Goal: Task Accomplishment & Management: Complete application form

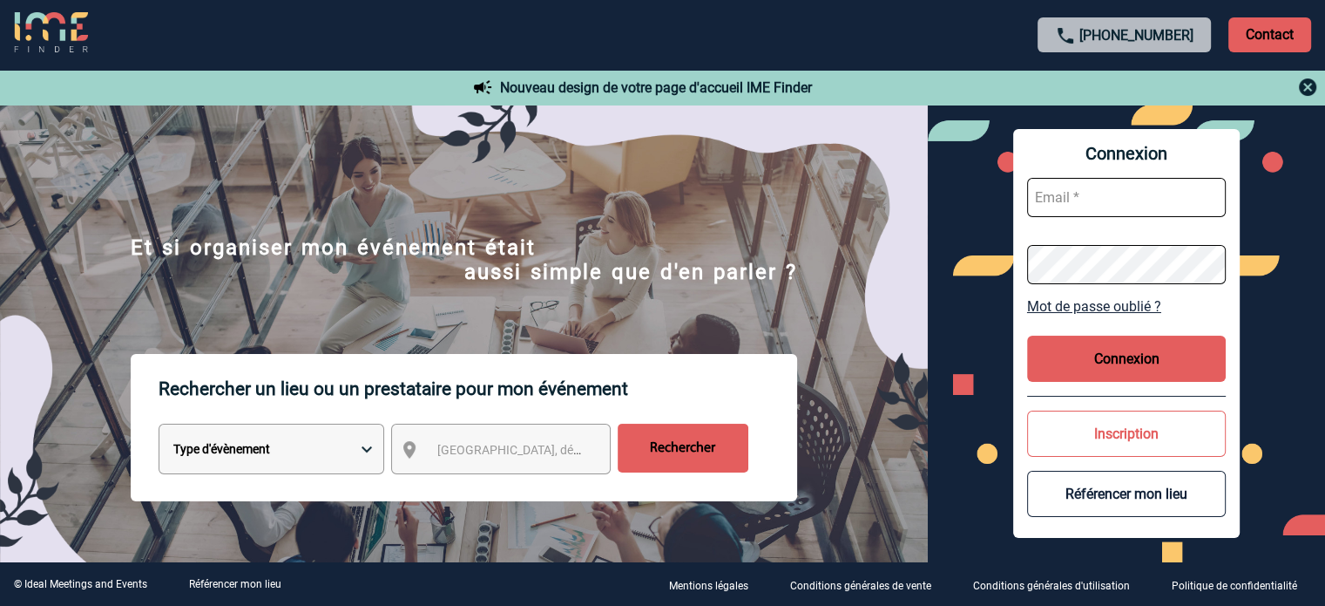
type input "jjandaux@ime-groupe.com"
click at [1106, 363] on button "Connexion" at bounding box center [1126, 358] width 199 height 46
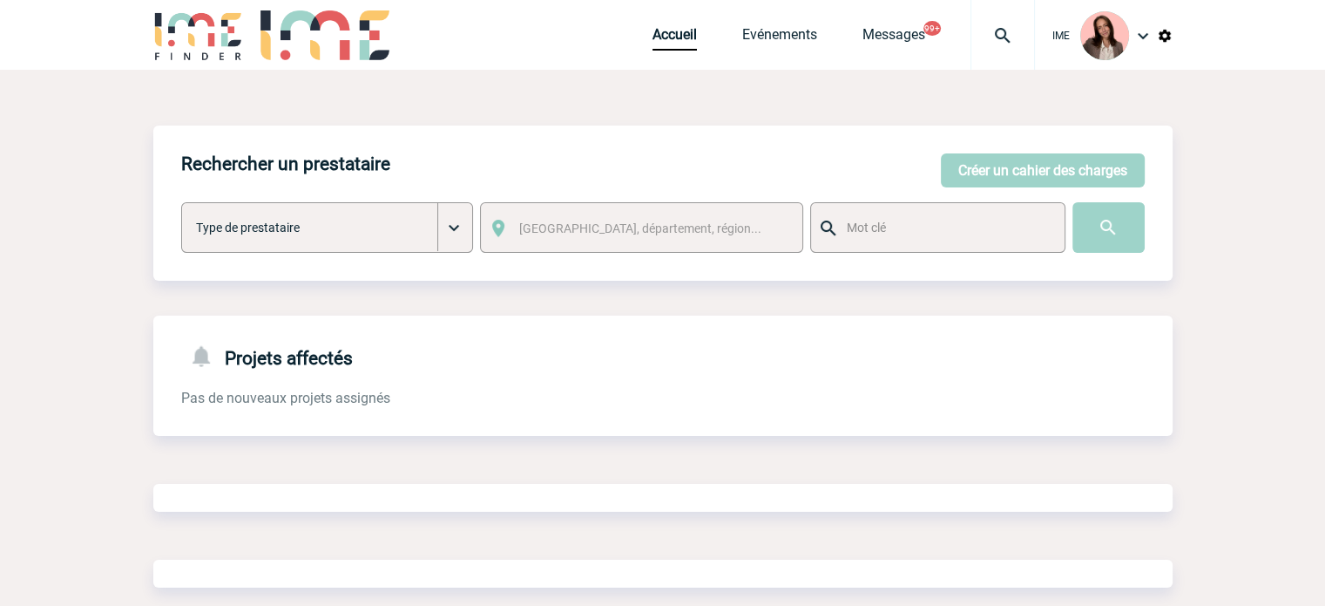
click at [1010, 27] on img at bounding box center [1002, 35] width 63 height 21
type input "2000424995"
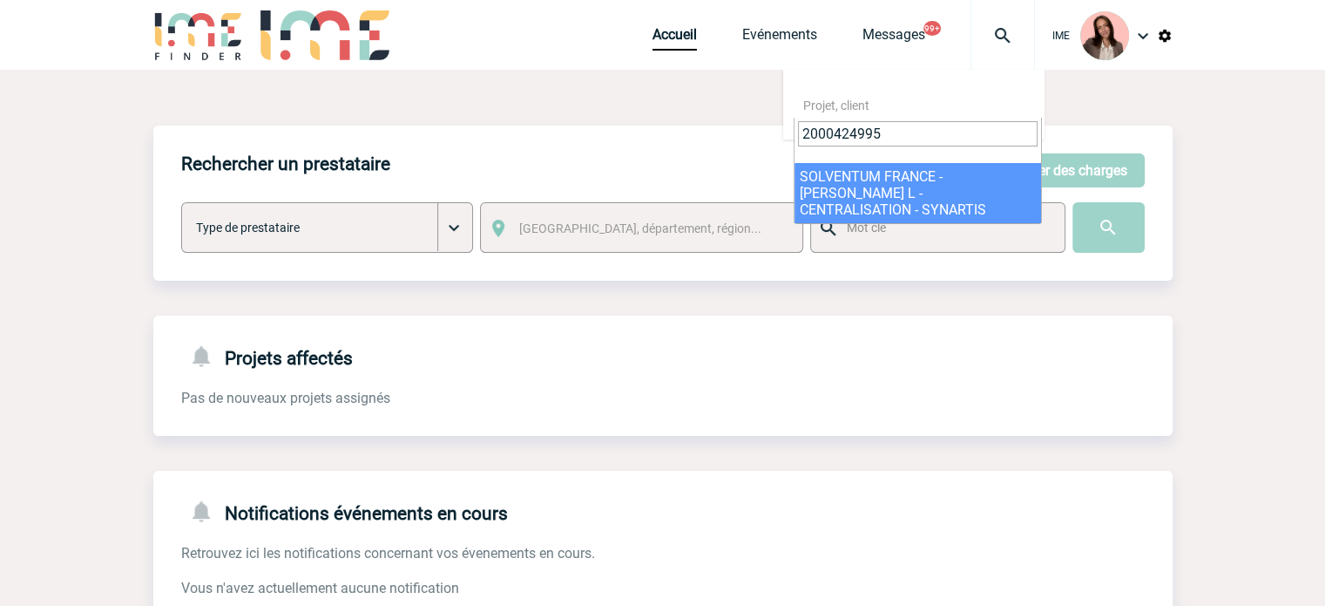
select select "24496"
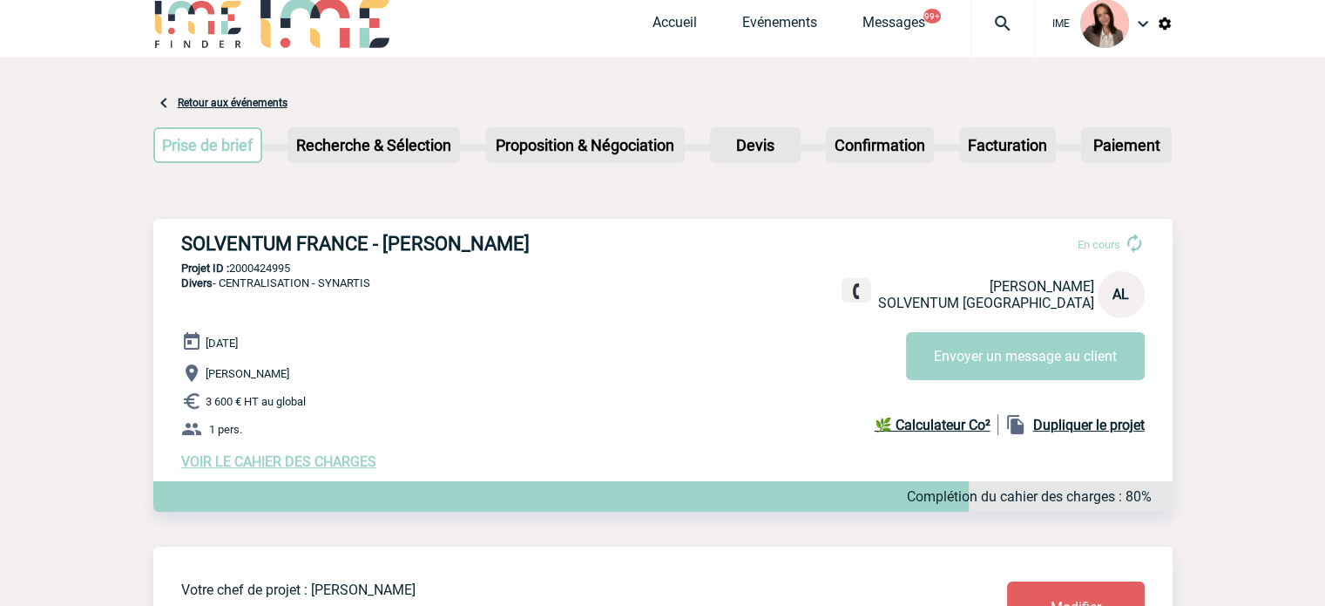
scroll to position [87, 0]
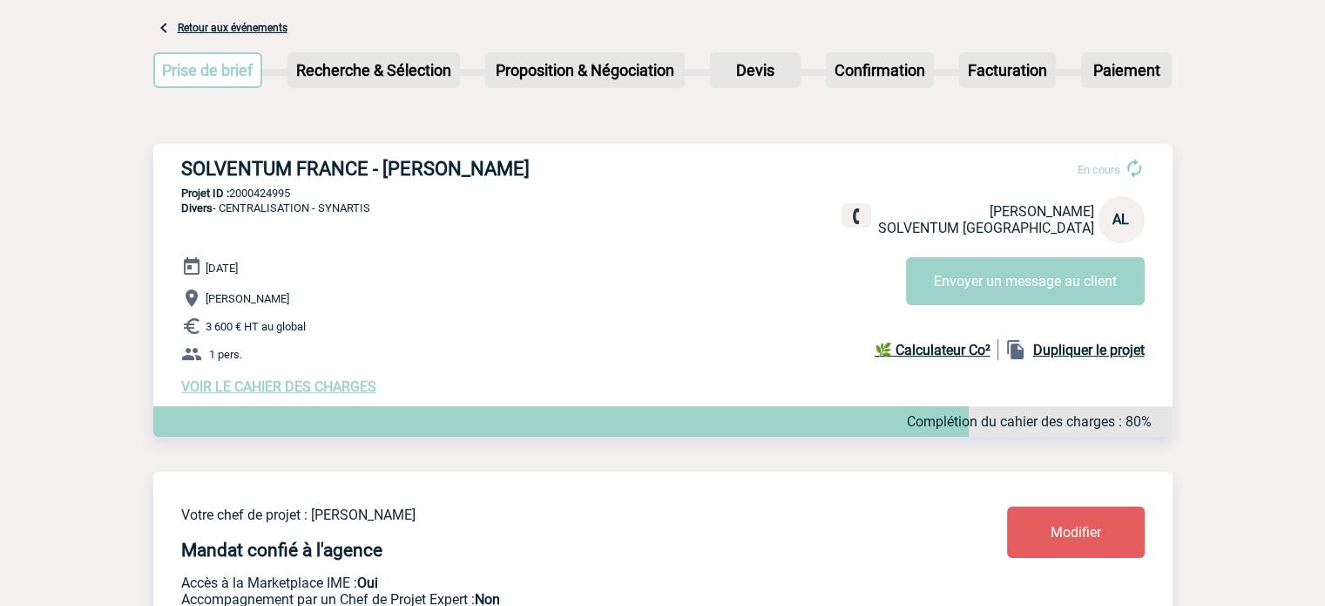
click at [363, 379] on div "25 Juillet 2025 Pierre-Bénite 3 600 € HT au global 1 pers. VOIR LE CAHIER DES C…" at bounding box center [677, 325] width 992 height 139
click at [359, 390] on span "VOIR LE CAHIER DES CHARGES" at bounding box center [278, 386] width 195 height 17
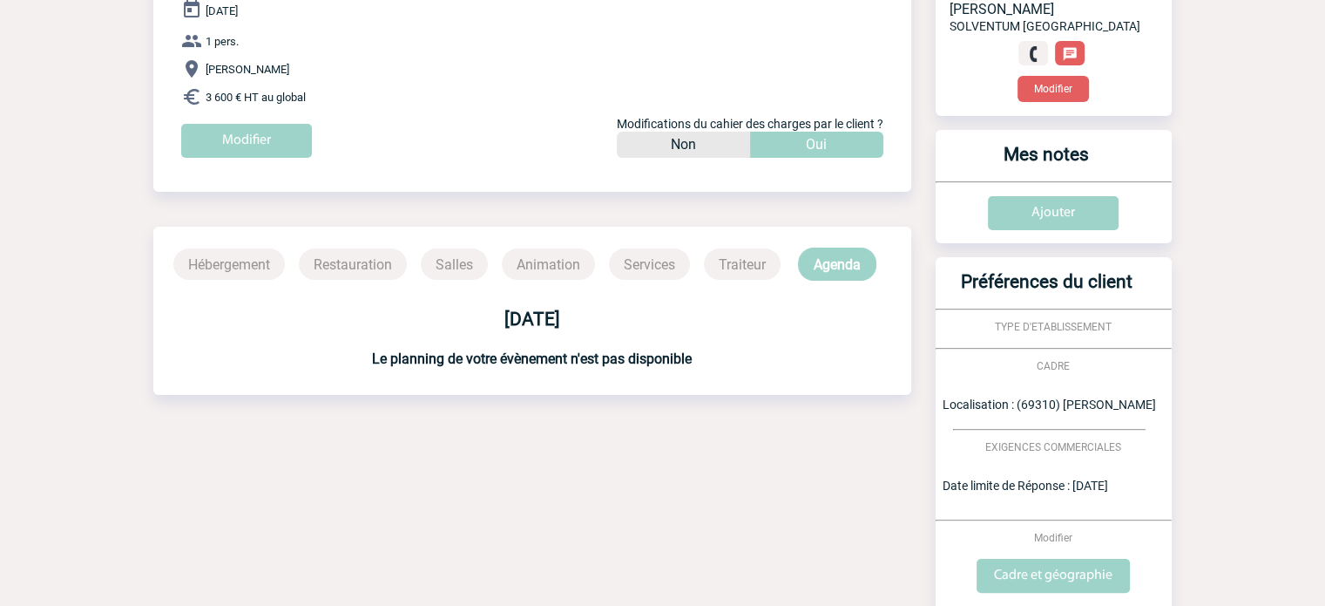
scroll to position [261, 0]
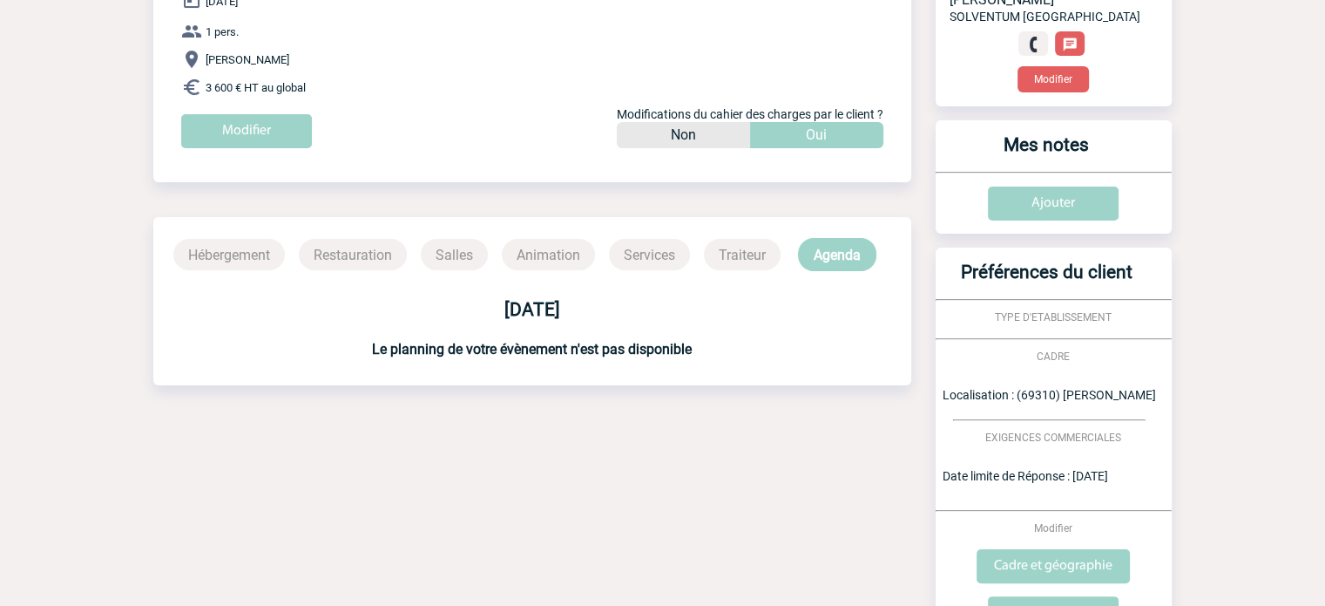
click at [291, 153] on div "Modifier" at bounding box center [546, 137] width 730 height 47
click at [289, 135] on input "Modifier" at bounding box center [246, 131] width 131 height 34
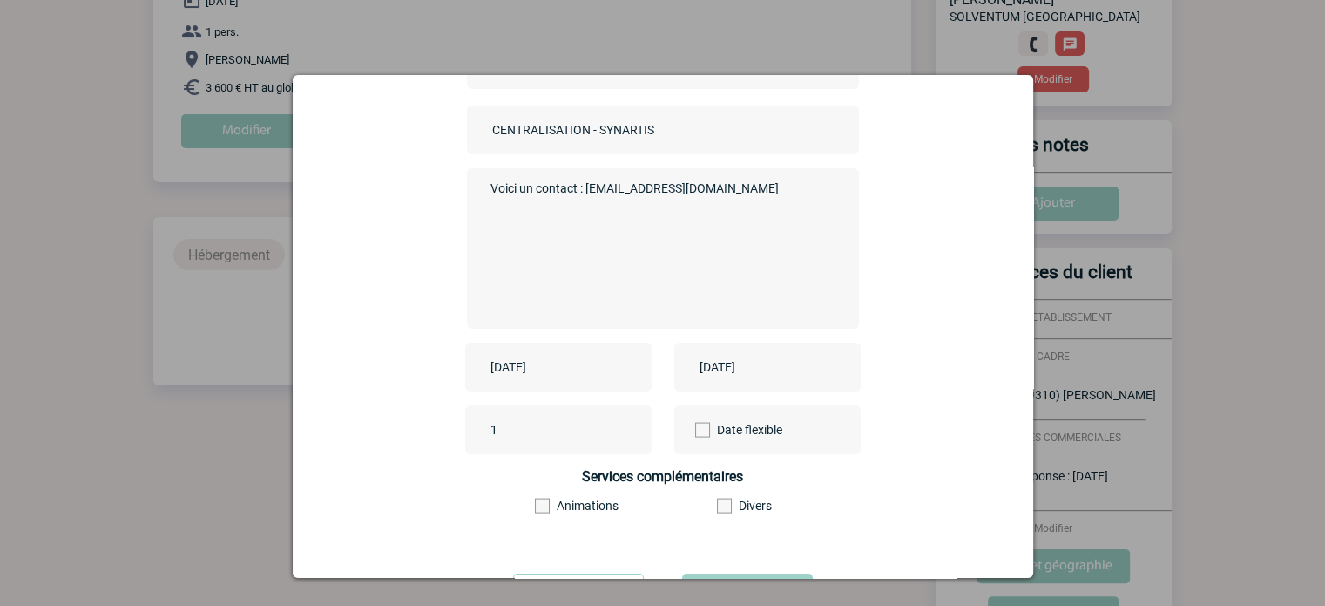
scroll to position [216, 0]
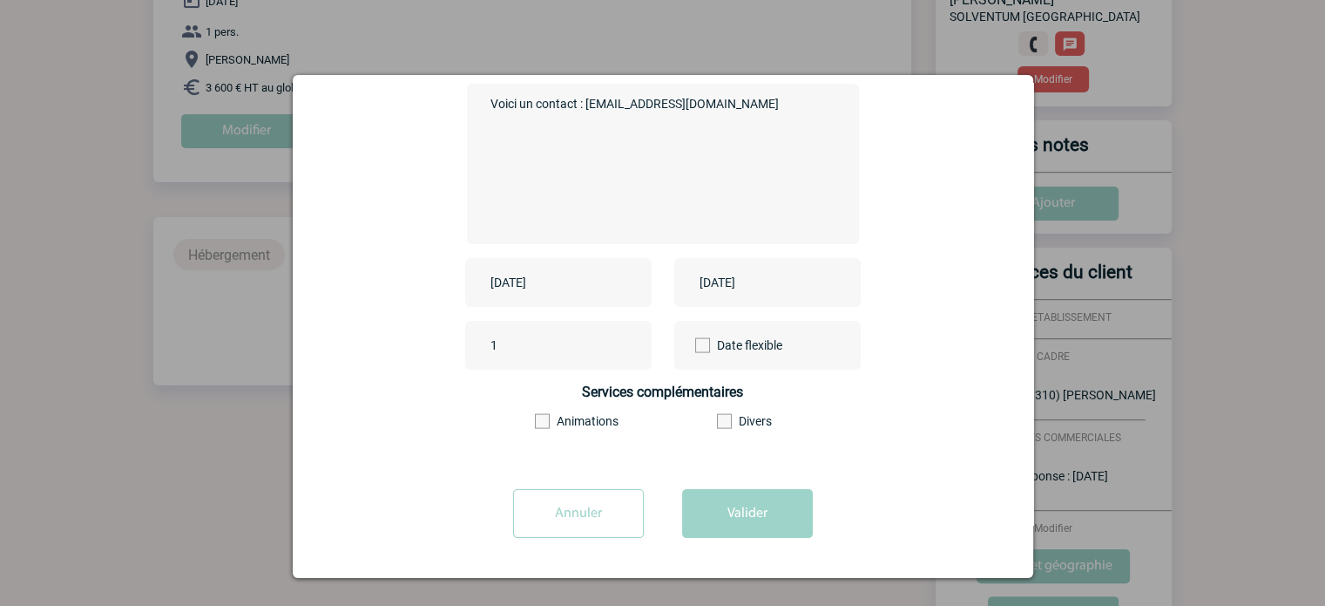
click at [554, 270] on div "[DATE]" at bounding box center [558, 282] width 186 height 49
click at [562, 281] on input "2025-07-25" at bounding box center [546, 282] width 120 height 23
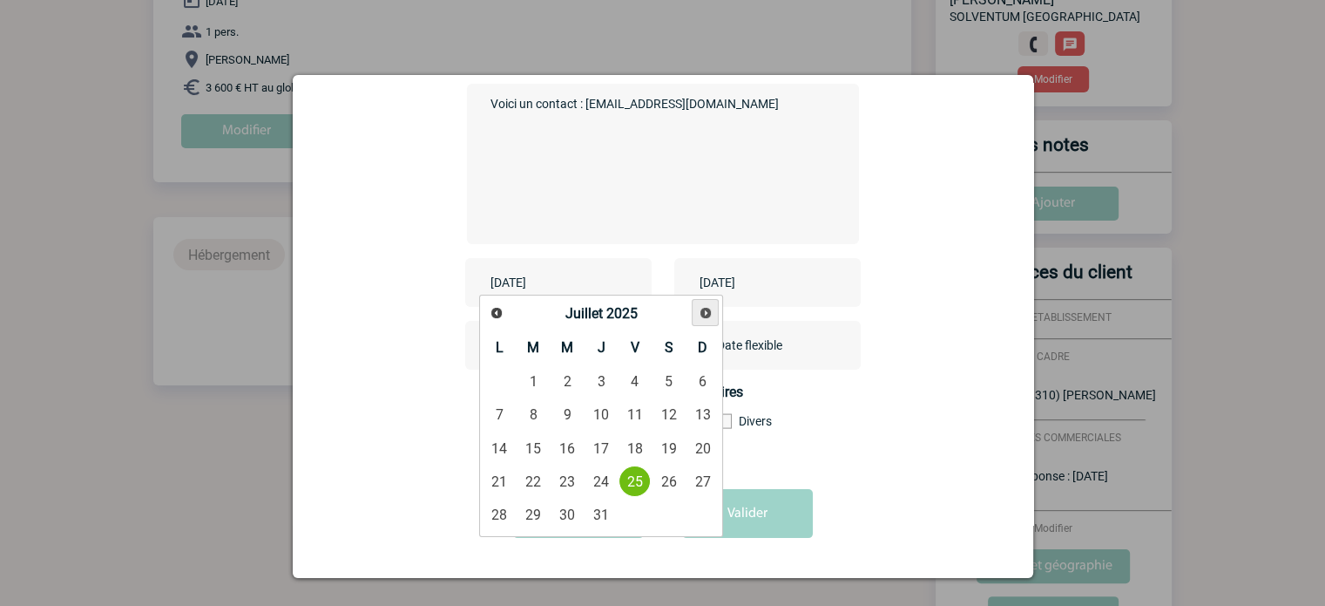
click at [701, 313] on span "Suivant" at bounding box center [706, 313] width 14 height 14
click at [621, 520] on link "31" at bounding box center [635, 513] width 32 height 31
type input "2025-10-31"
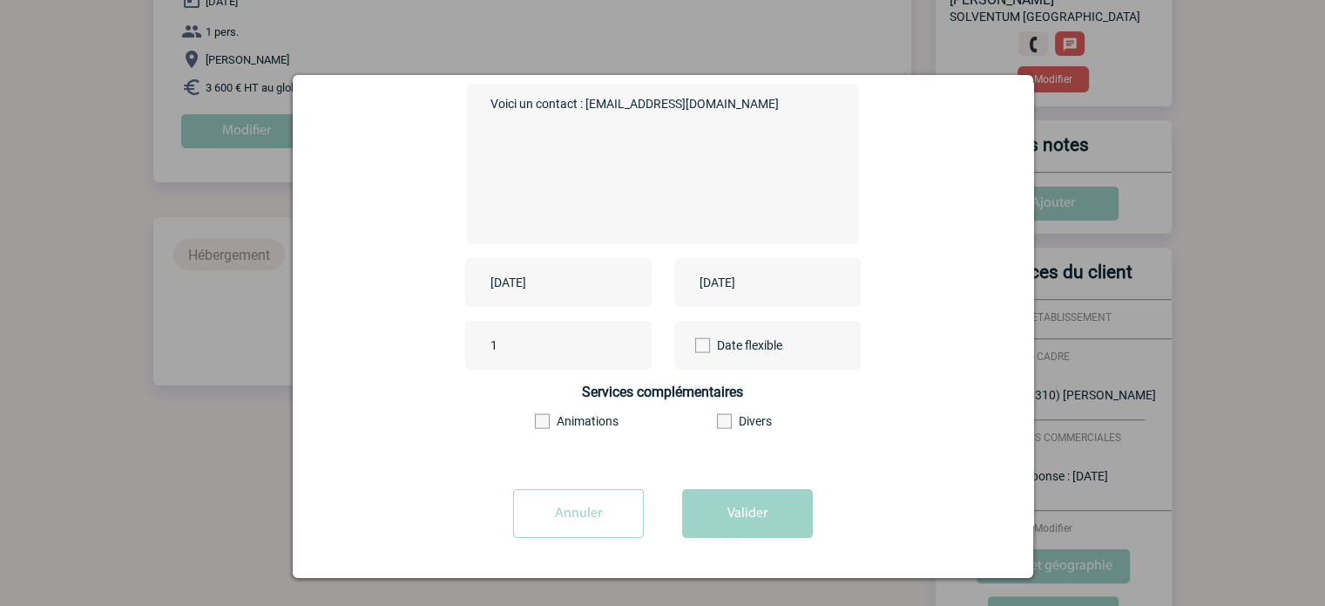
drag, startPoint x: 744, startPoint y: 263, endPoint x: 746, endPoint y: 279, distance: 15.8
click at [744, 270] on div "2025-07-25" at bounding box center [767, 282] width 186 height 49
click at [746, 279] on input "2025-07-25" at bounding box center [755, 282] width 120 height 23
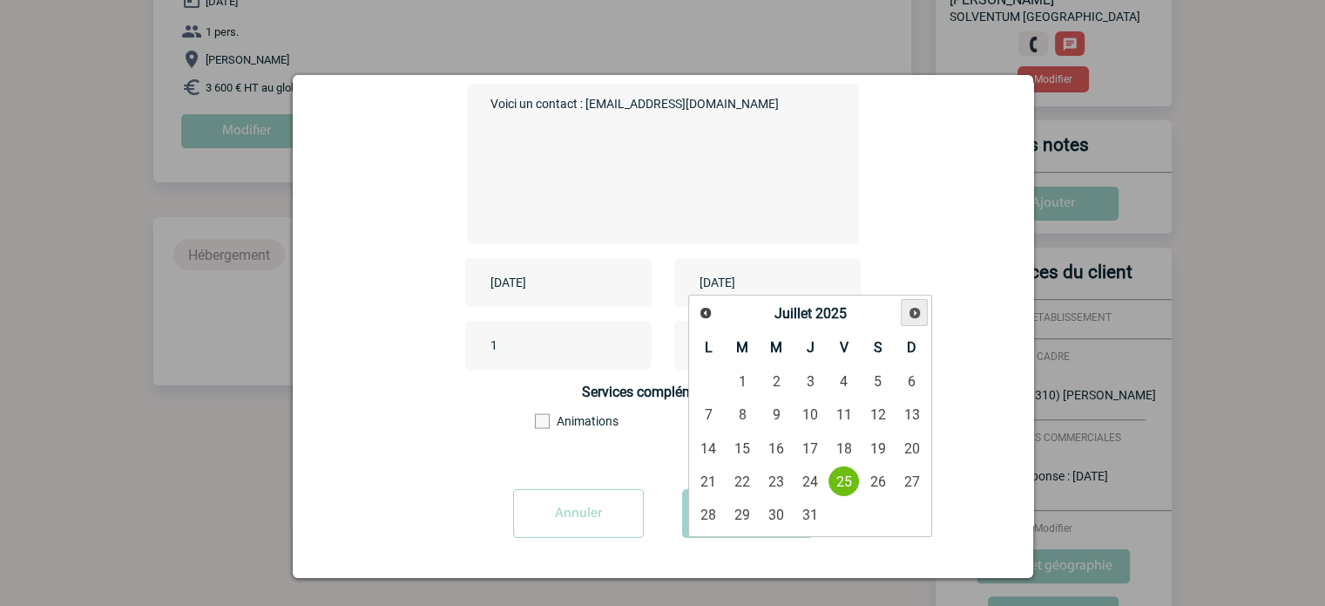
click at [915, 311] on span "Suivant" at bounding box center [915, 313] width 14 height 14
click at [833, 504] on link "31" at bounding box center [844, 513] width 32 height 31
type input "[DATE]"
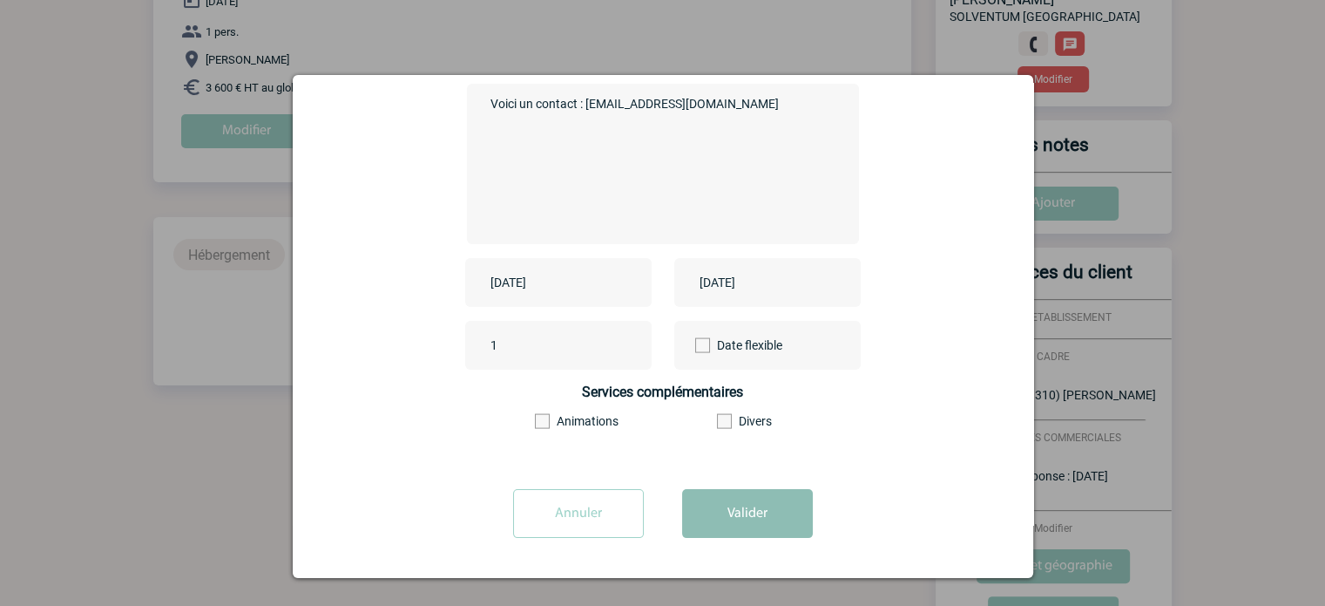
click at [719, 511] on button "Valider" at bounding box center [747, 513] width 131 height 49
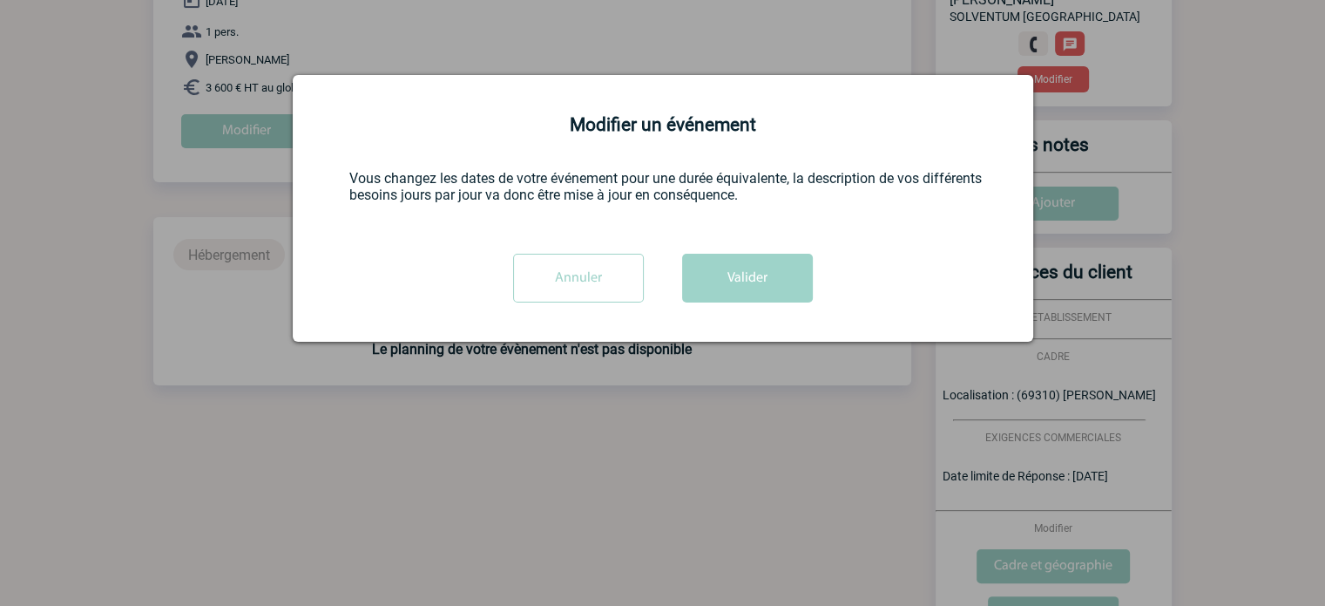
scroll to position [0, 0]
click at [770, 284] on button "Valider" at bounding box center [747, 278] width 131 height 49
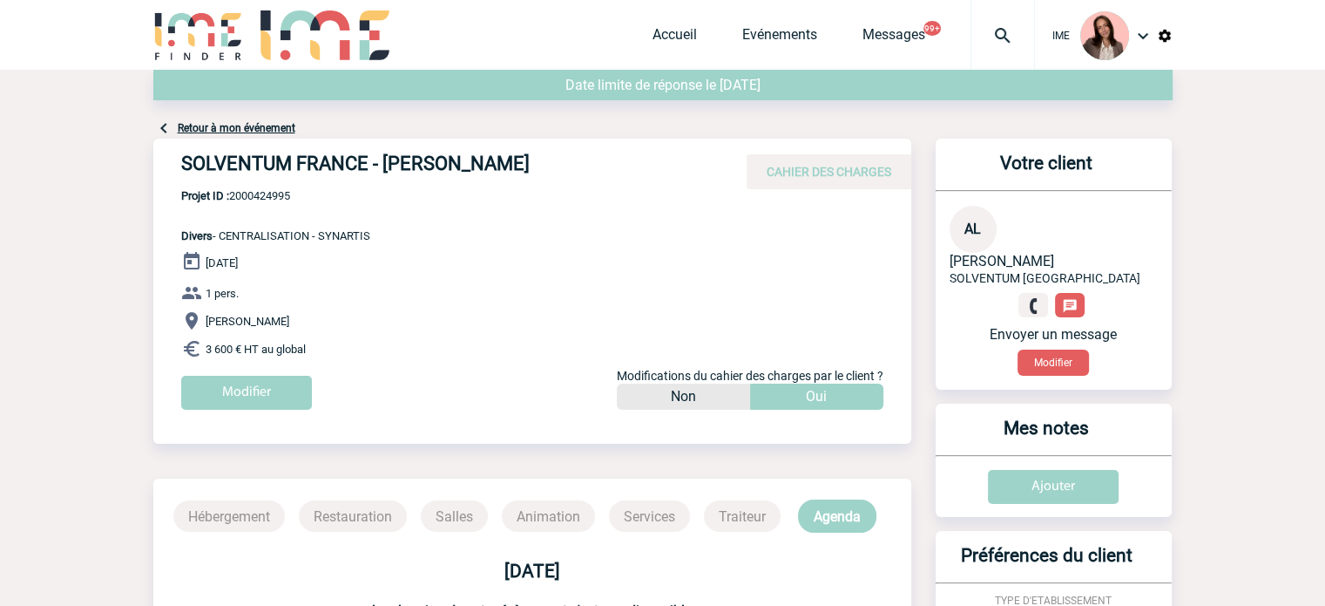
drag, startPoint x: 995, startPoint y: 41, endPoint x: 984, endPoint y: 41, distance: 11.3
click at [995, 41] on img at bounding box center [1002, 35] width 63 height 21
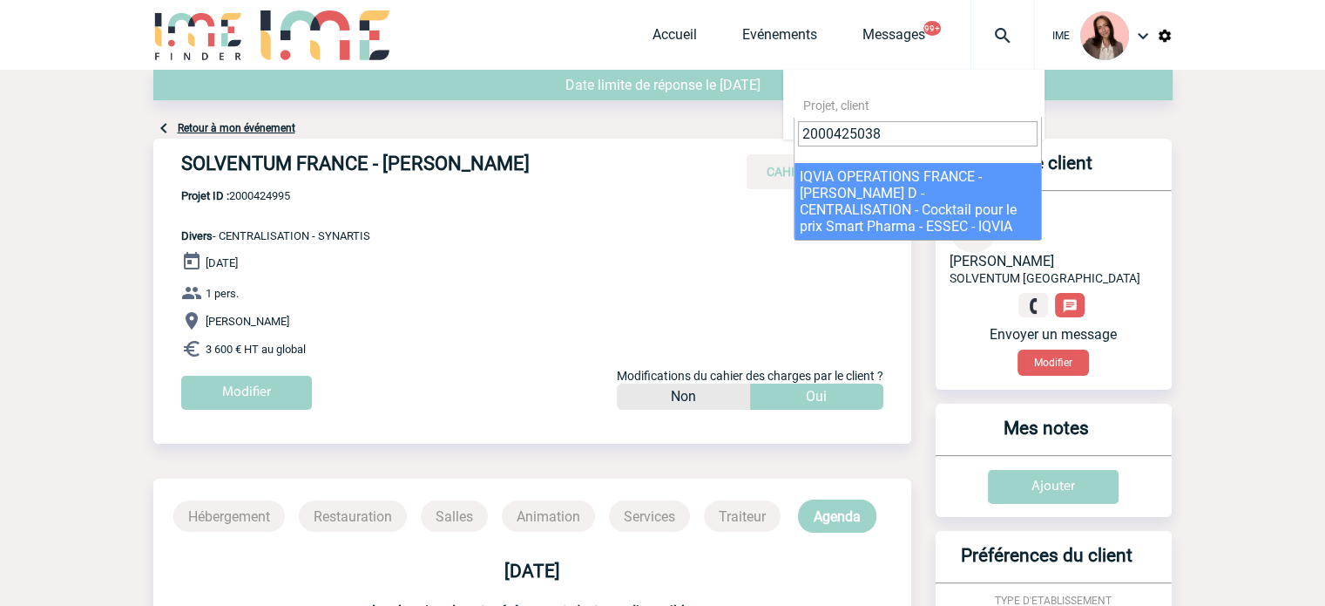
type input "2000425038"
select select "24539"
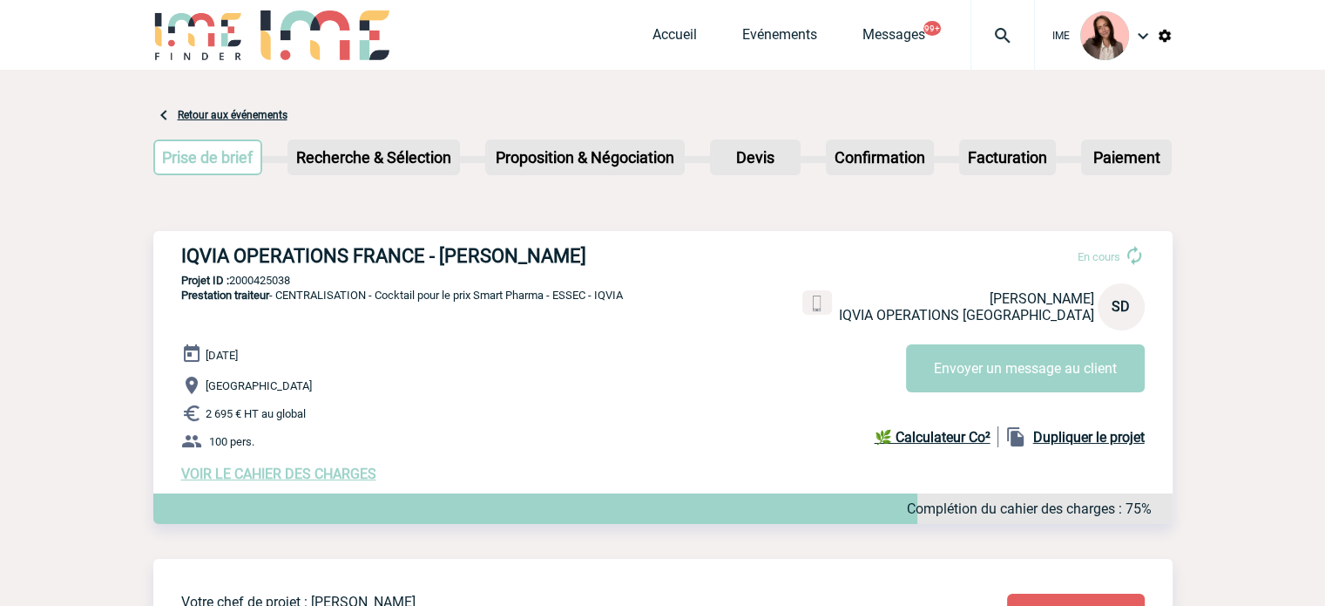
click at [349, 477] on span "VOIR LE CAHIER DES CHARGES" at bounding box center [278, 473] width 195 height 17
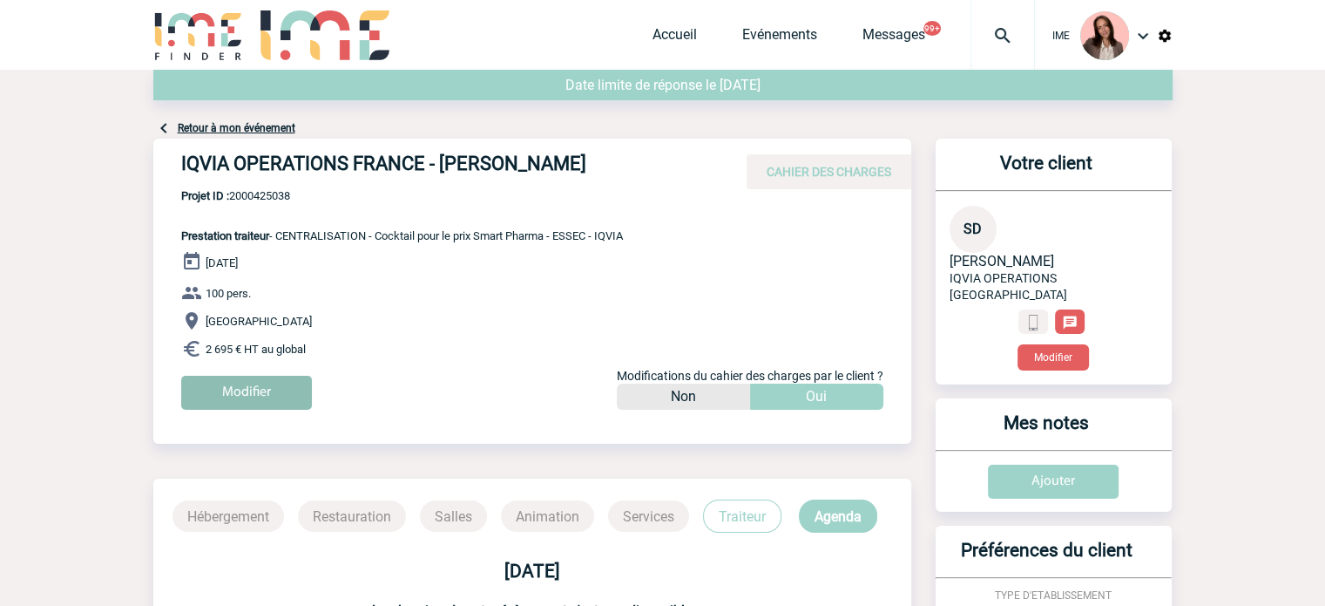
click at [262, 389] on input "Modifier" at bounding box center [246, 393] width 131 height 34
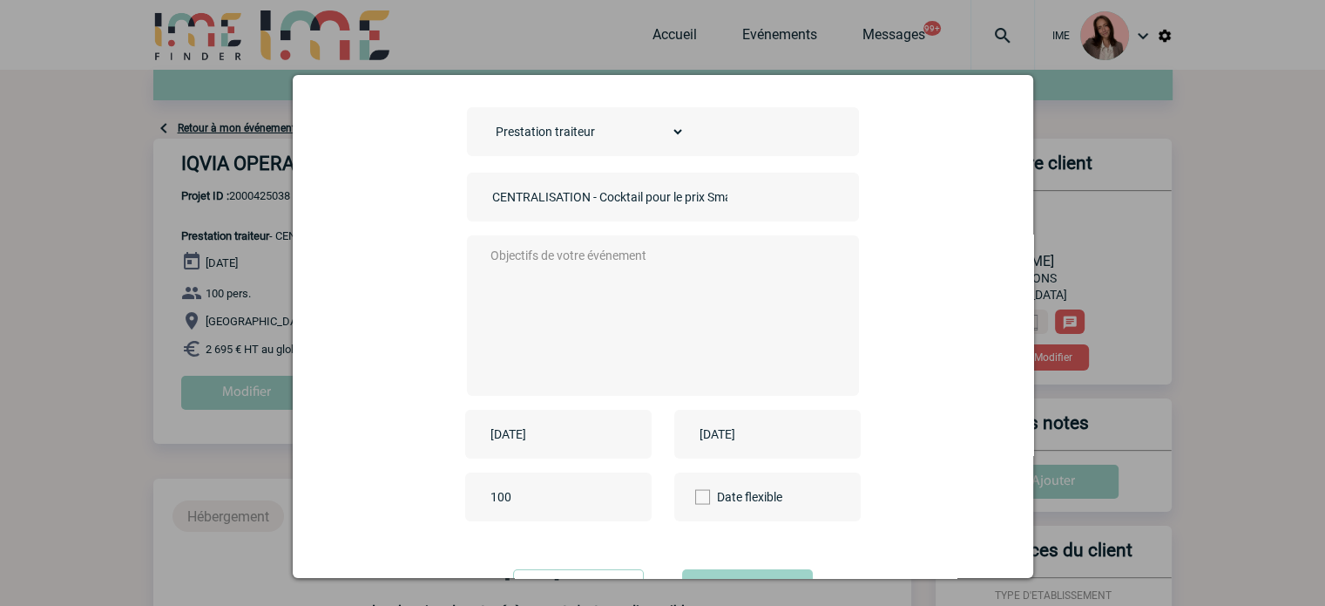
scroll to position [144, 0]
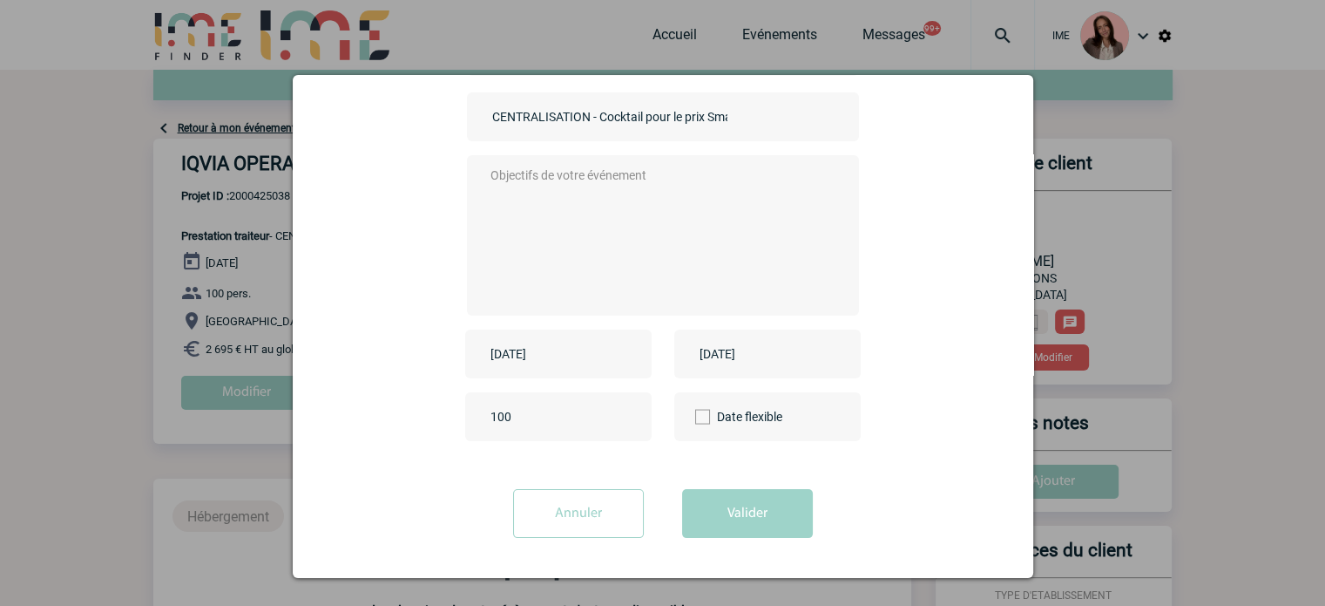
click at [564, 111] on input "CENTRALISATION - Cocktail pour le prix Smart Pharma - ESSEC - IQVIA" at bounding box center [610, 116] width 244 height 23
click at [551, 247] on textarea at bounding box center [658, 233] width 344 height 139
paste textarea "CENTRALISATION - Cocktail pour le prix Smart Pharma - ESSEC - IQVIA"
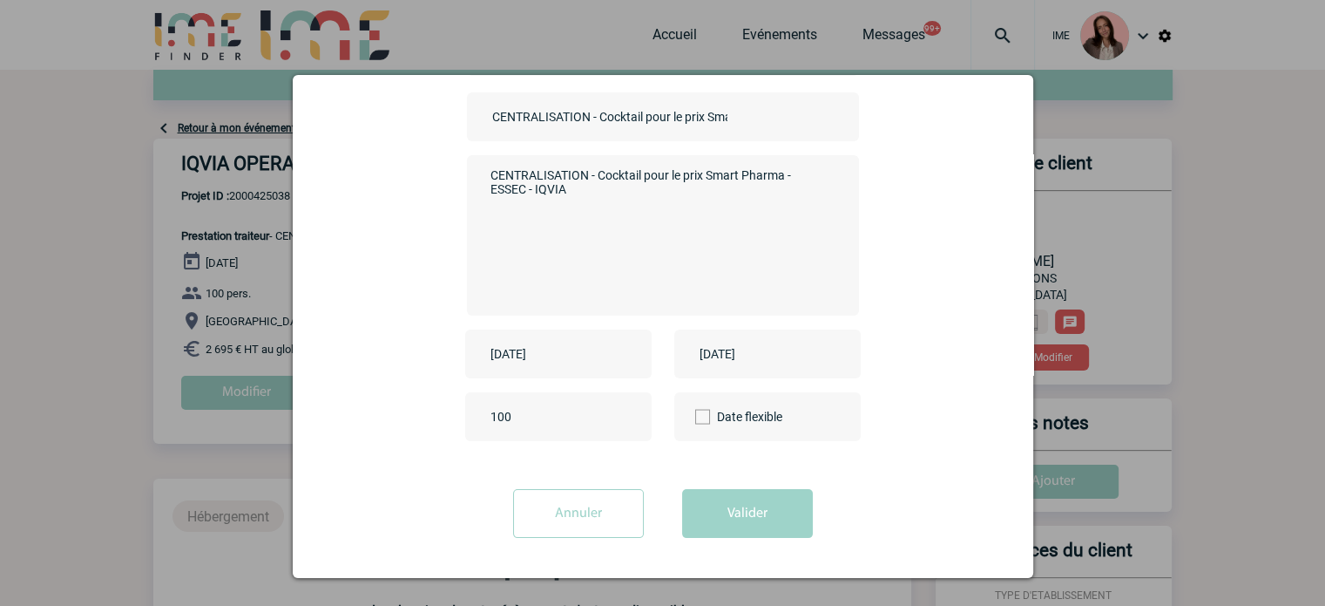
type textarea "CENTRALISATION - Cocktail pour le prix Smart Pharma - ESSEC - IQVIA"
click at [585, 382] on div "Choisissez un type d'évènement Séminaire avec nuitée Séminaire sans nuitée Repa…" at bounding box center [663, 249] width 697 height 444
click at [582, 373] on div "2025-07-30" at bounding box center [558, 353] width 186 height 49
click at [582, 360] on input "2025-07-30" at bounding box center [546, 353] width 120 height 23
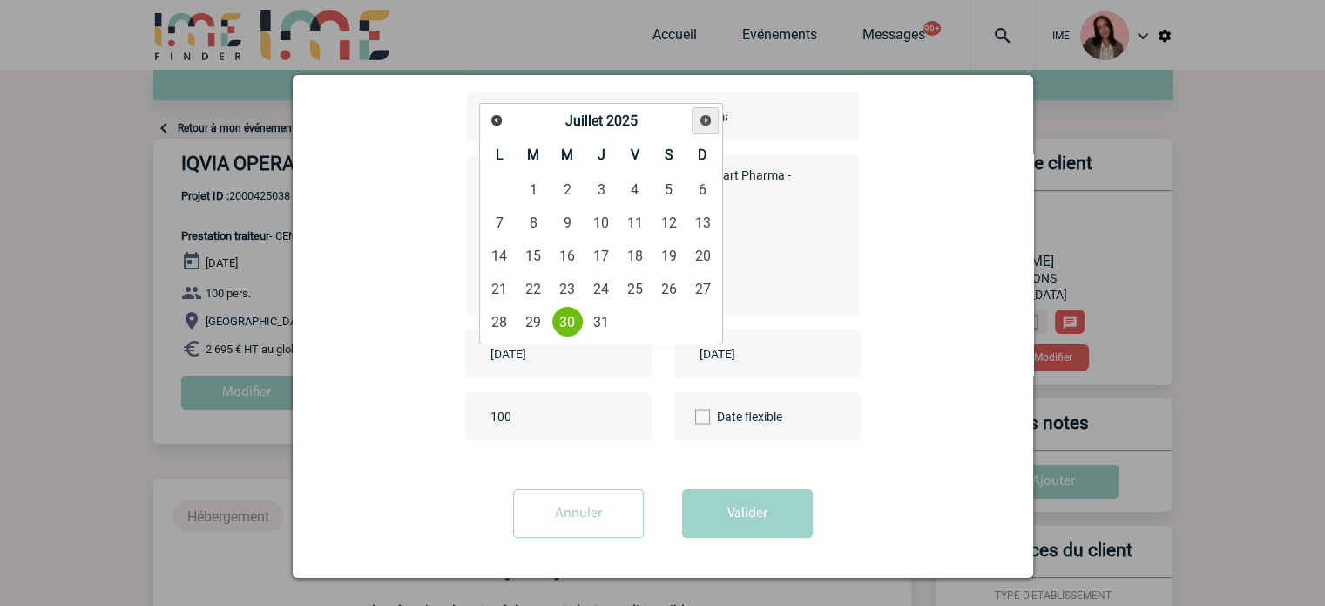
click at [699, 118] on span "Suivant" at bounding box center [706, 120] width 14 height 14
click at [702, 117] on span "Suivant" at bounding box center [706, 120] width 14 height 14
click at [633, 316] on link "31" at bounding box center [635, 321] width 32 height 31
type input "[DATE]"
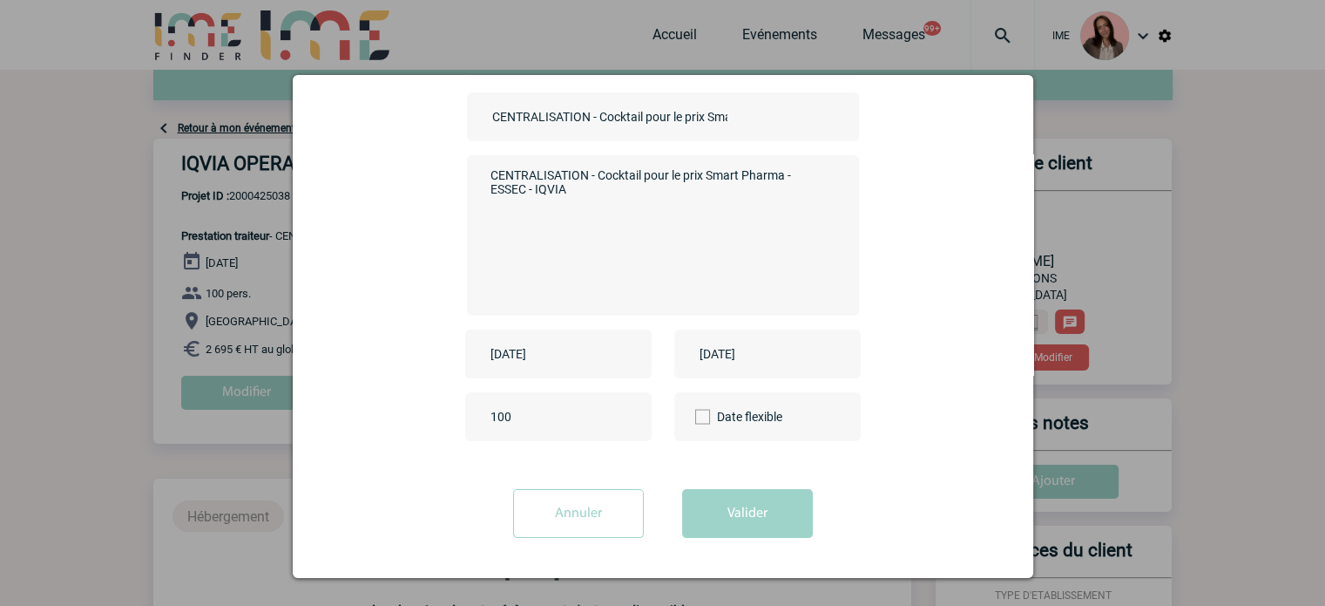
click at [758, 362] on input "2025-07-30" at bounding box center [755, 353] width 120 height 23
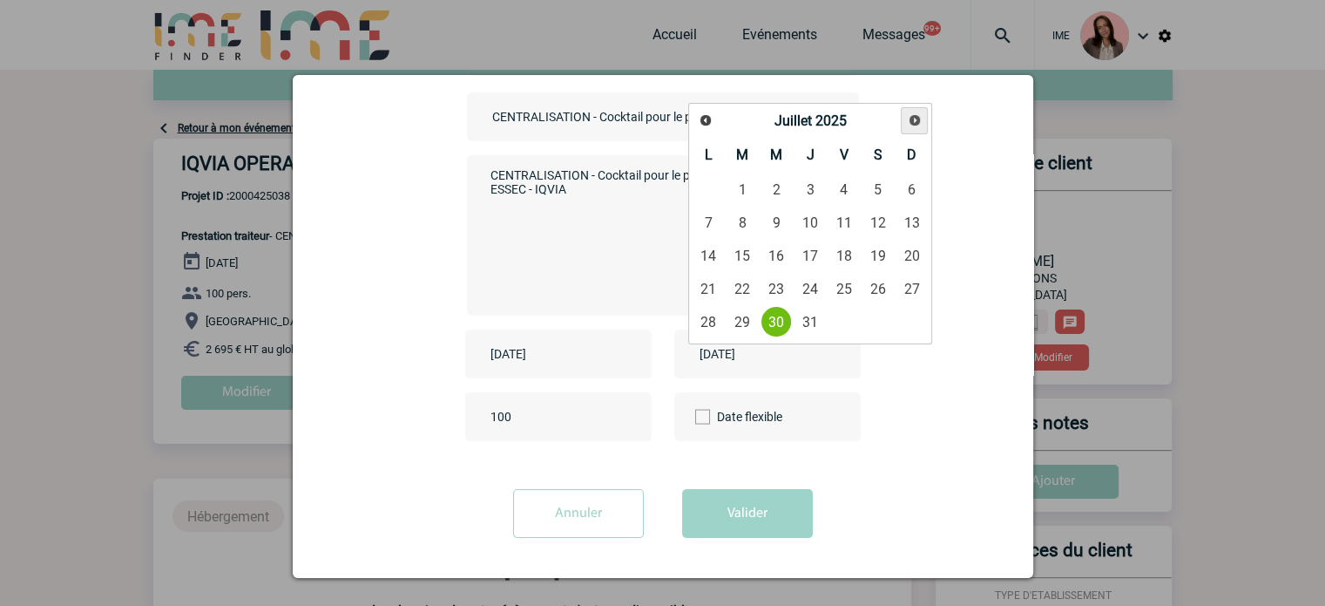
click at [924, 116] on link "Suivant" at bounding box center [914, 120] width 27 height 27
click at [850, 322] on link "31" at bounding box center [844, 321] width 32 height 31
type input "[DATE]"
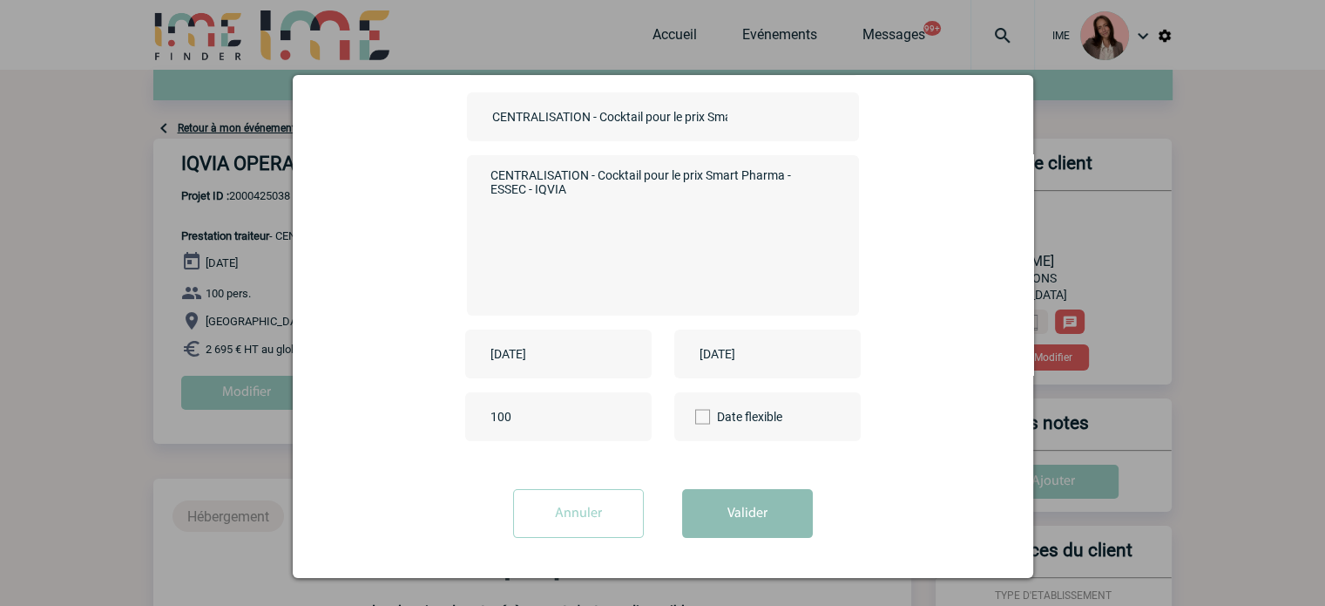
click at [749, 515] on button "Valider" at bounding box center [747, 513] width 131 height 49
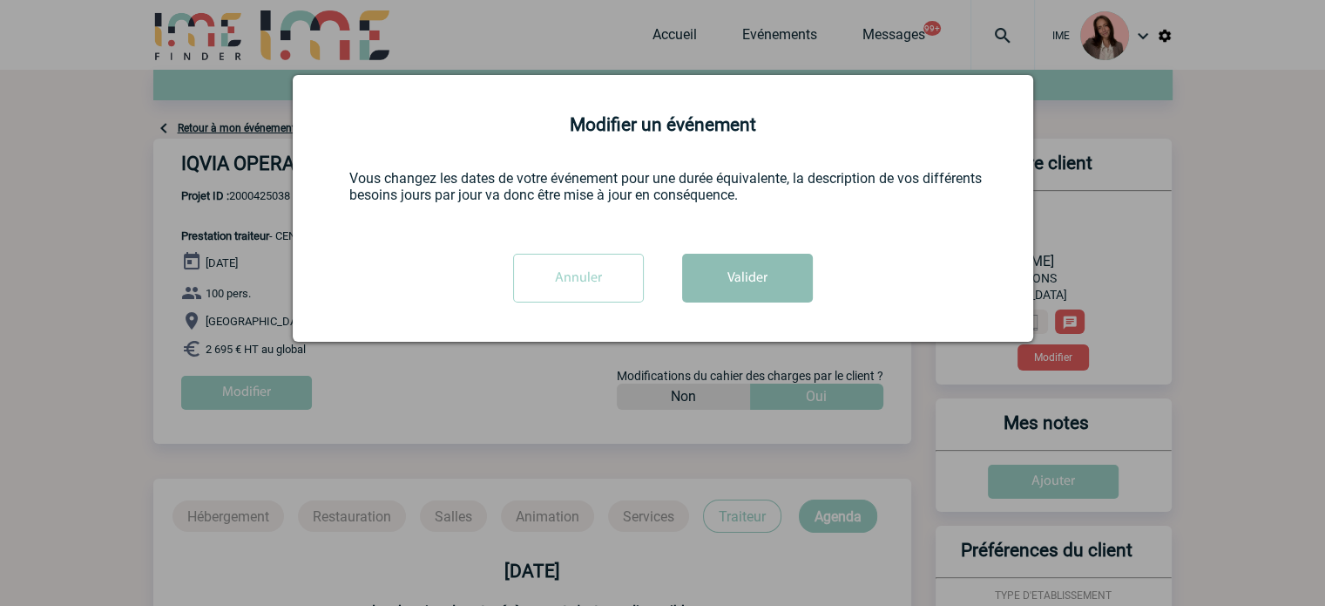
scroll to position [0, 0]
click at [760, 290] on button "Valider" at bounding box center [747, 278] width 131 height 49
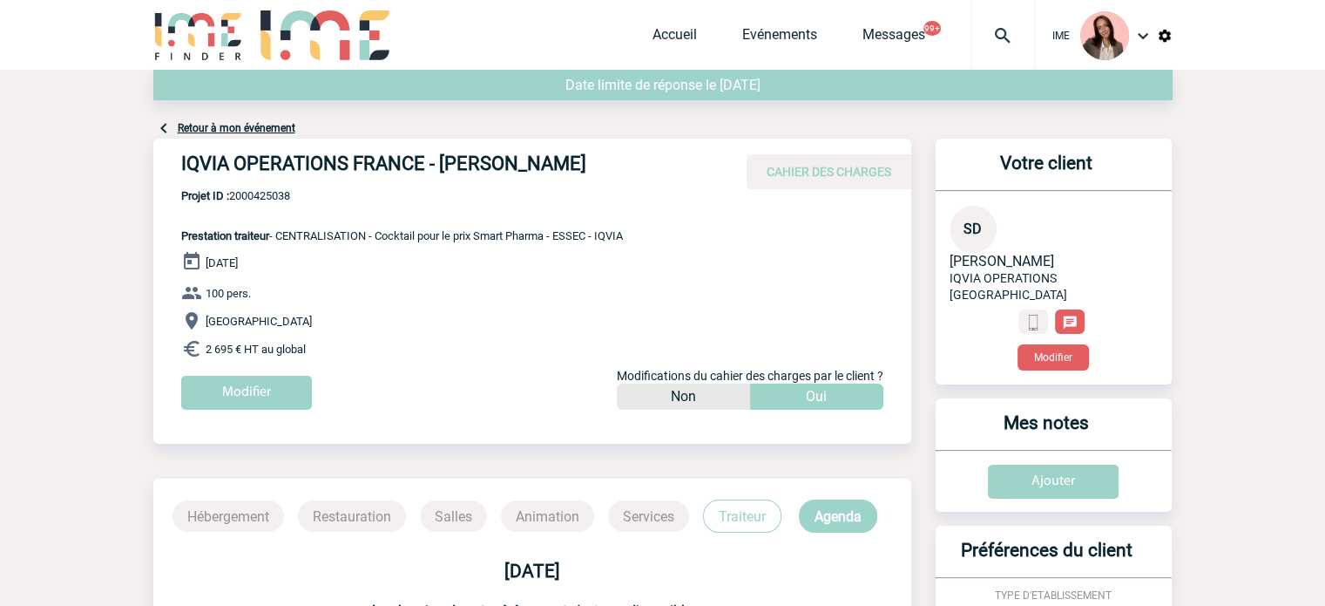
click at [1012, 30] on img at bounding box center [1002, 35] width 63 height 21
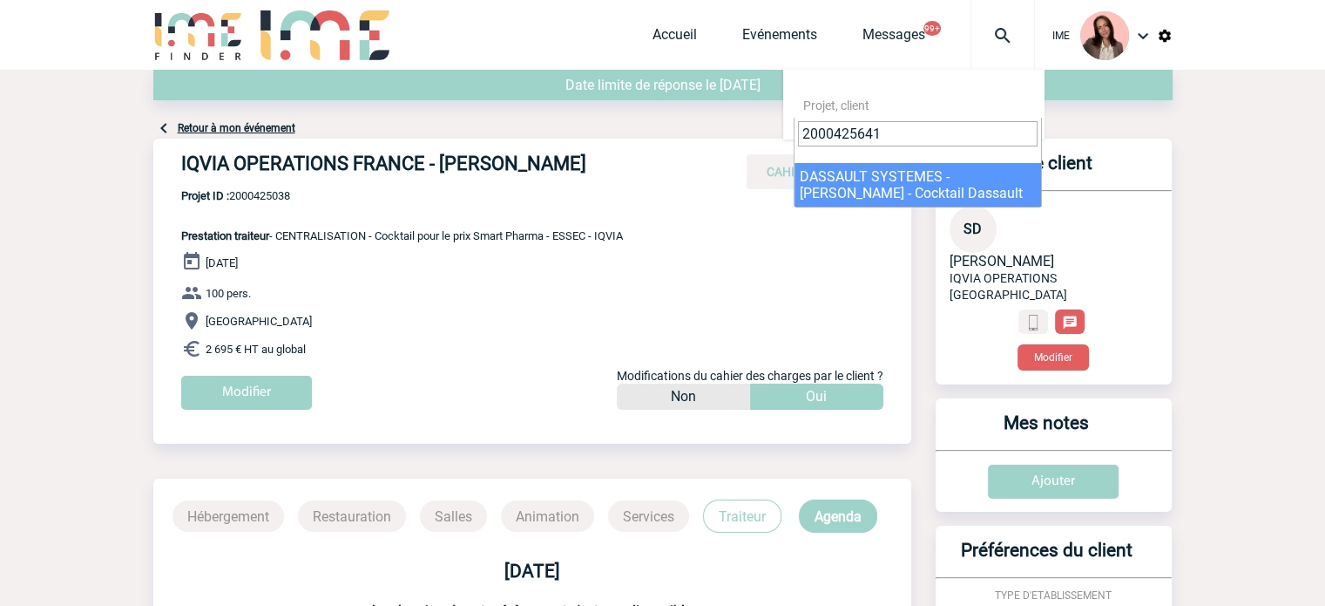
type input "2000425641"
select select "25142"
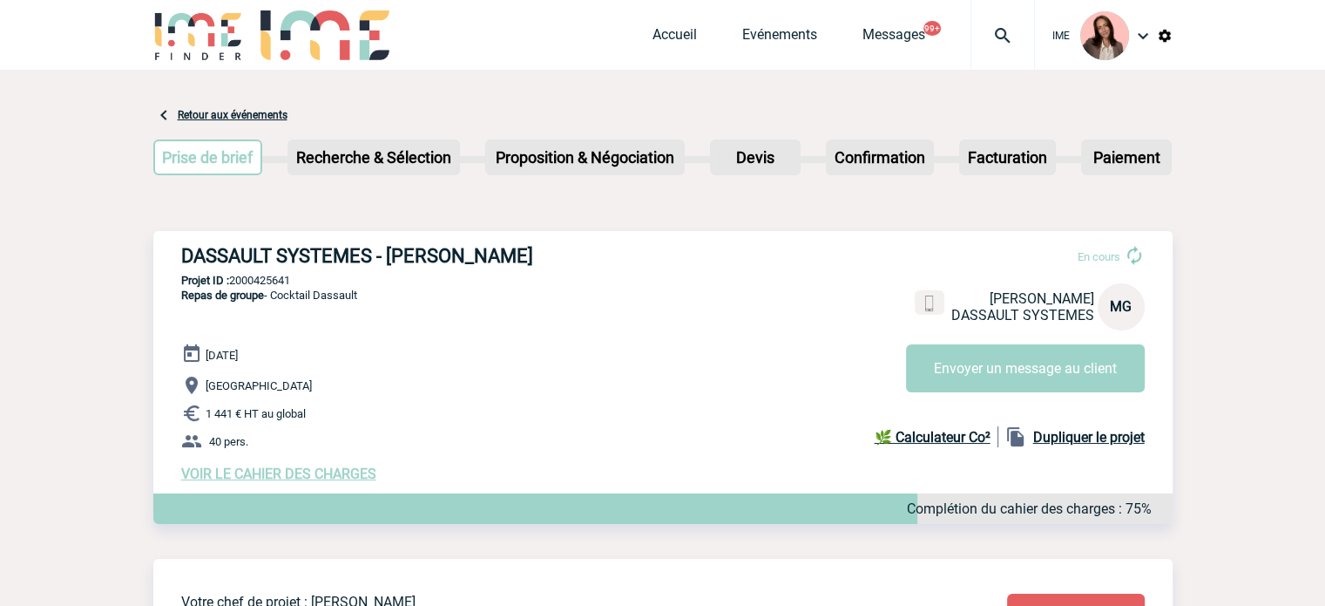
click at [355, 465] on div "[DATE] [GEOGRAPHIC_DATA] 1 441 € HT au global 40 pers. VOIR LE CAHIER DES CHARG…" at bounding box center [677, 412] width 992 height 139
click at [354, 473] on span "VOIR LE CAHIER DES CHARGES" at bounding box center [278, 473] width 195 height 17
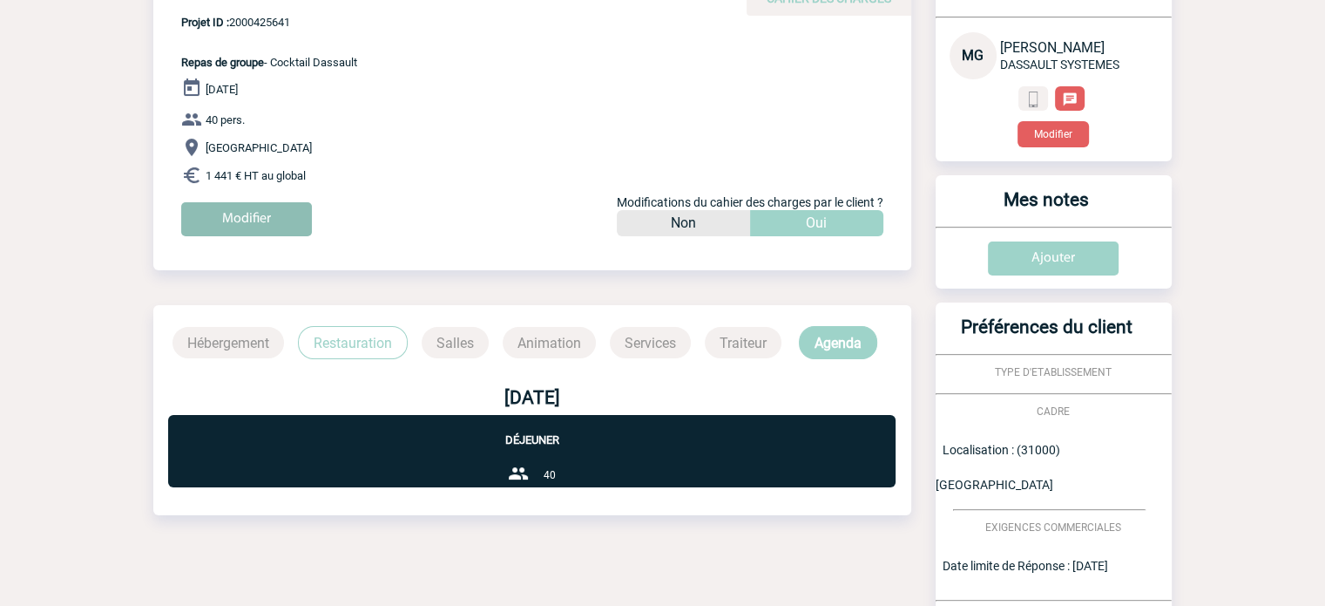
scroll to position [174, 0]
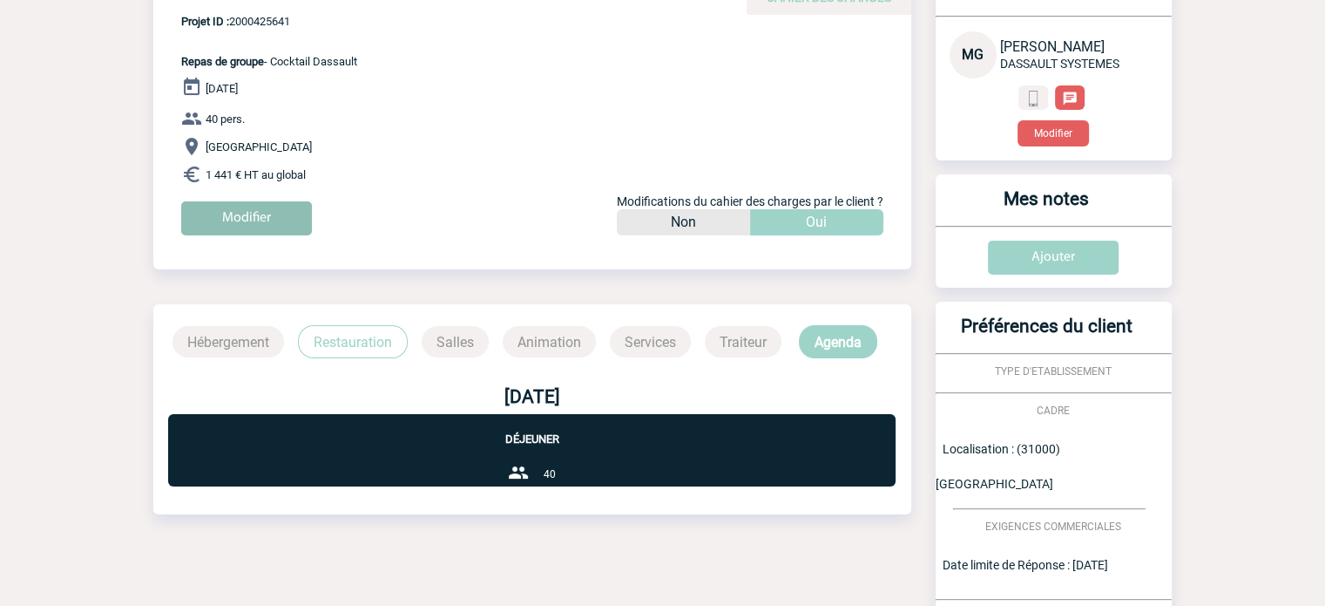
click at [272, 211] on input "Modifier" at bounding box center [246, 218] width 131 height 34
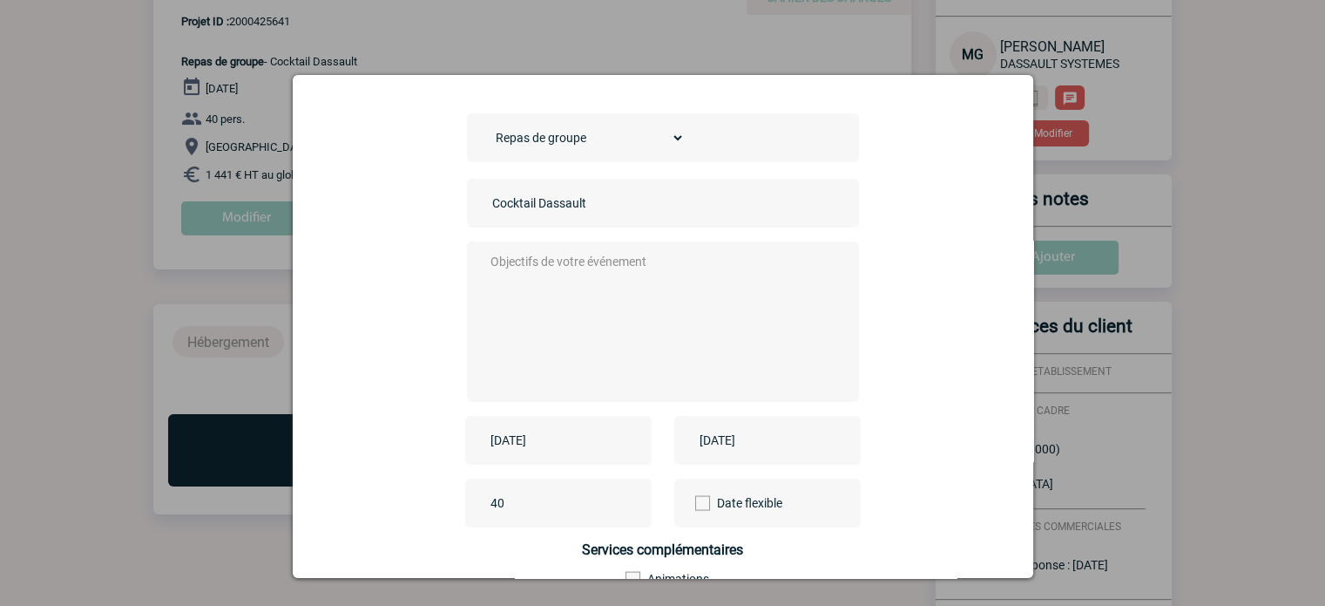
scroll to position [87, 0]
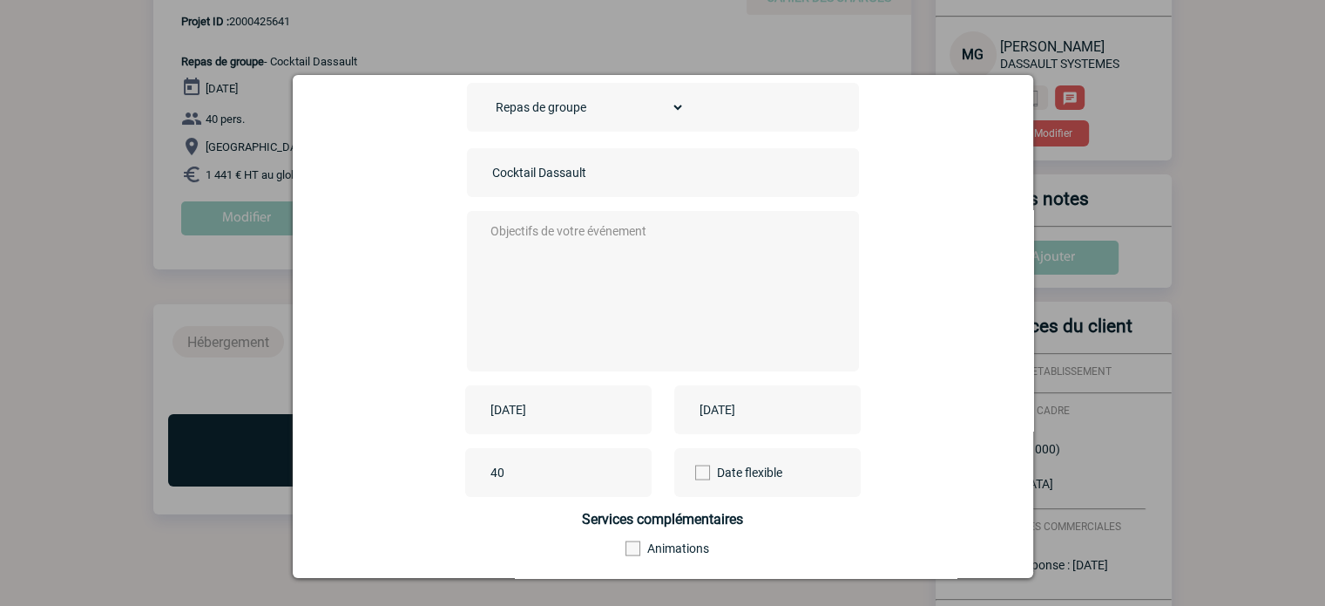
click at [535, 168] on input "Cocktail Dassault" at bounding box center [610, 172] width 244 height 23
click at [553, 293] on textarea at bounding box center [658, 289] width 344 height 139
paste textarea "Cocktail Dassault"
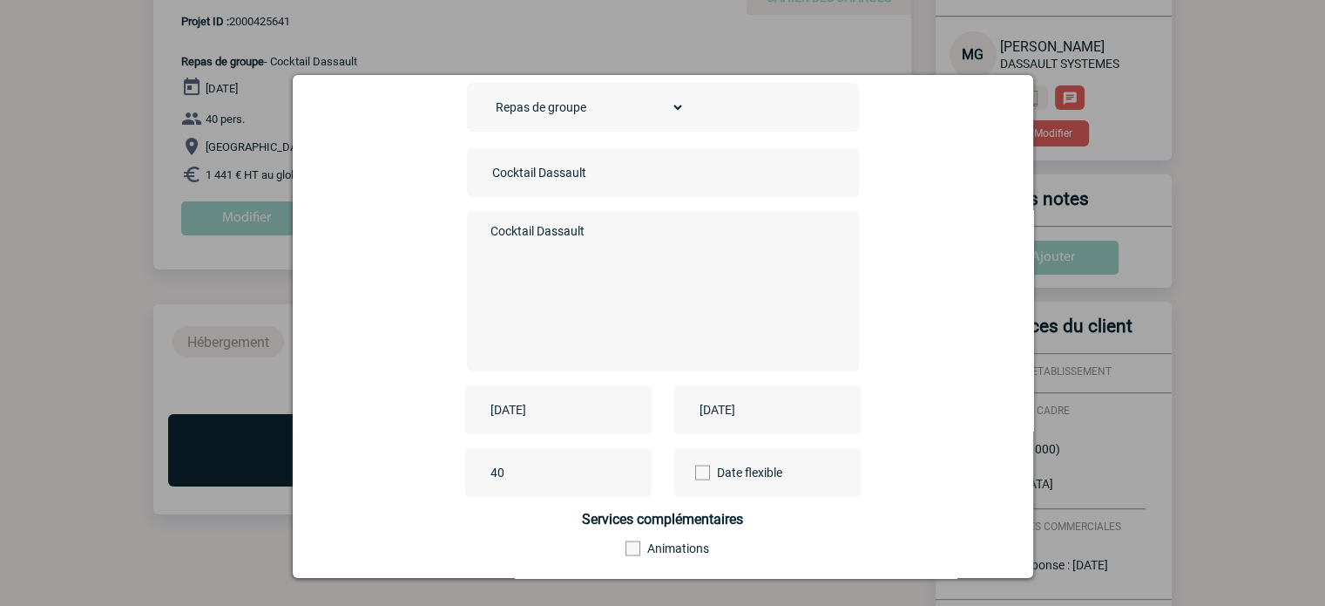
type textarea "Cocktail Dassault"
click at [578, 417] on input "[DATE]" at bounding box center [546, 409] width 120 height 23
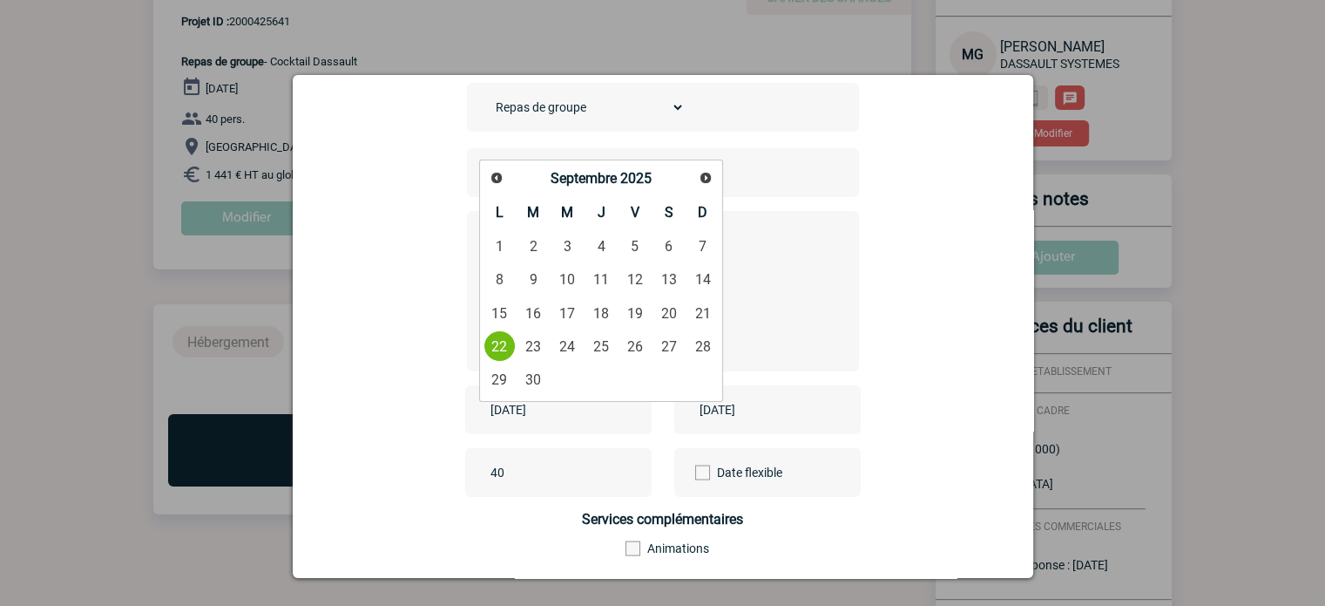
click at [716, 179] on link "Suivant" at bounding box center [705, 177] width 25 height 25
click at [638, 375] on link "31" at bounding box center [635, 378] width 32 height 31
type input "[DATE]"
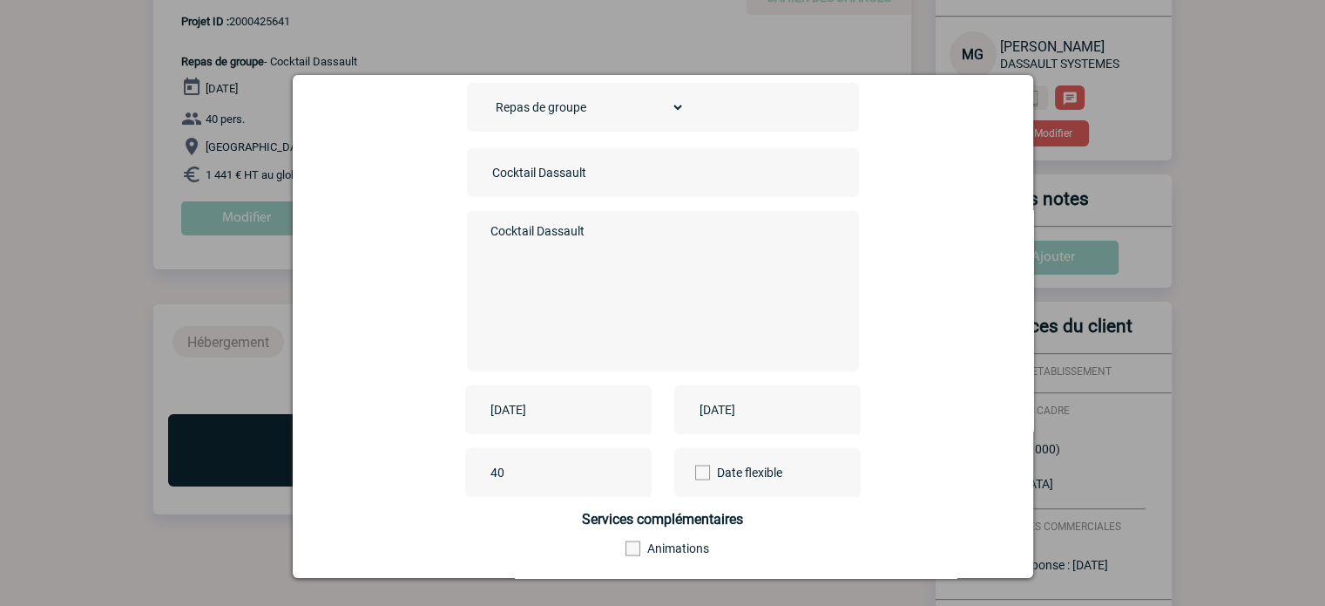
click at [749, 429] on div "[DATE]" at bounding box center [767, 409] width 186 height 49
click at [751, 418] on input "[DATE]" at bounding box center [755, 409] width 120 height 23
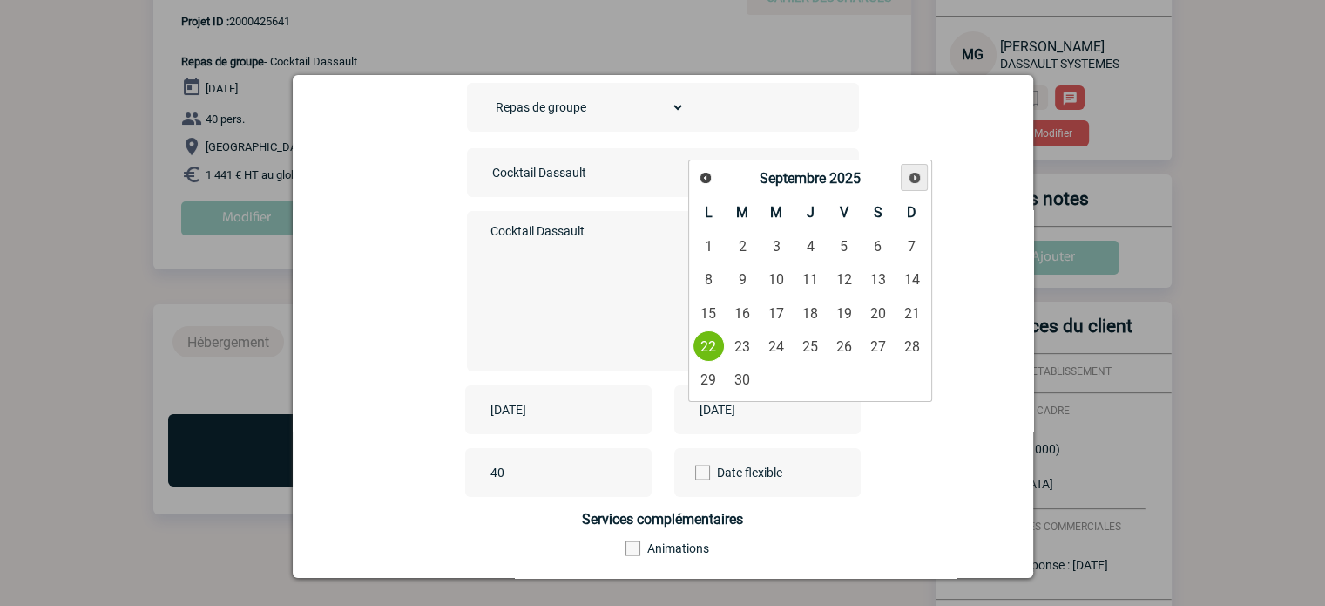
click at [910, 177] on span "Suivant" at bounding box center [915, 178] width 14 height 14
click at [835, 382] on link "31" at bounding box center [844, 378] width 32 height 31
type input "[DATE]"
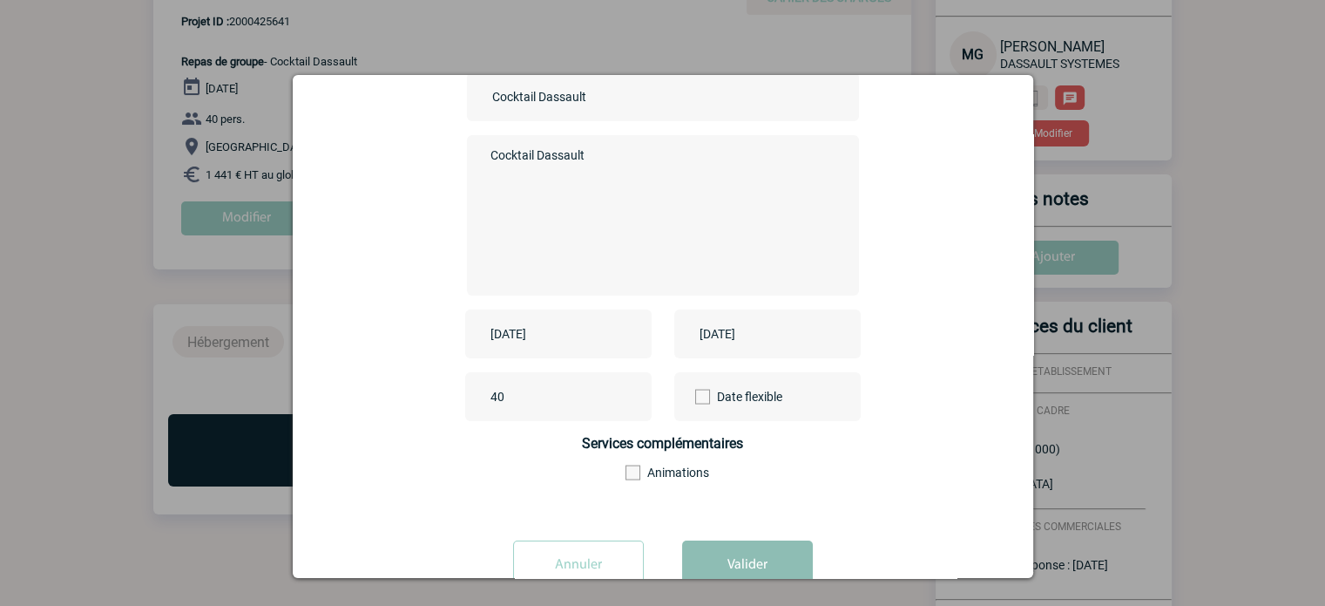
scroll to position [216, 0]
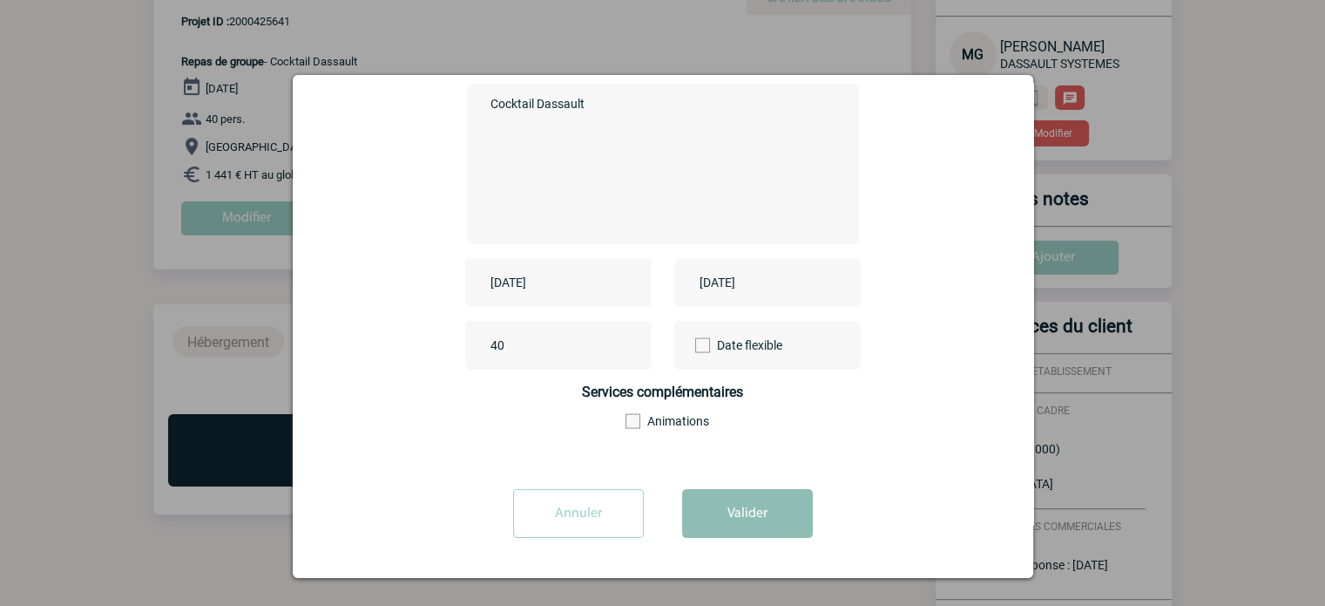
click at [707, 520] on button "Valider" at bounding box center [747, 513] width 131 height 49
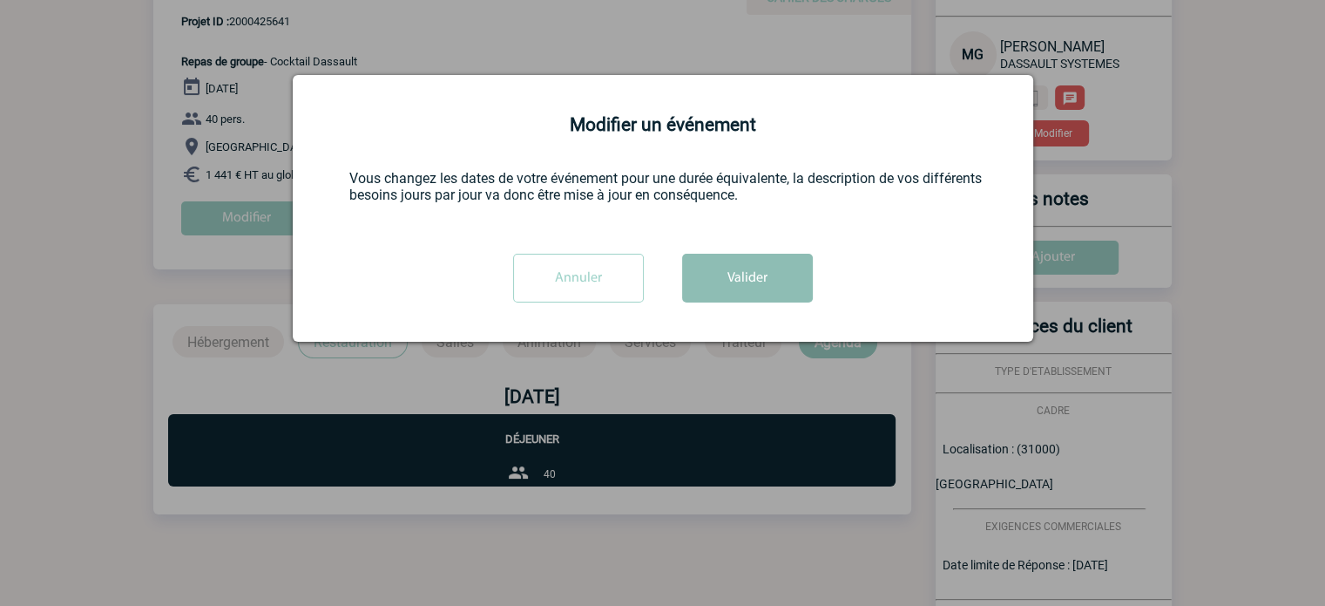
click at [739, 267] on button "Valider" at bounding box center [747, 278] width 131 height 49
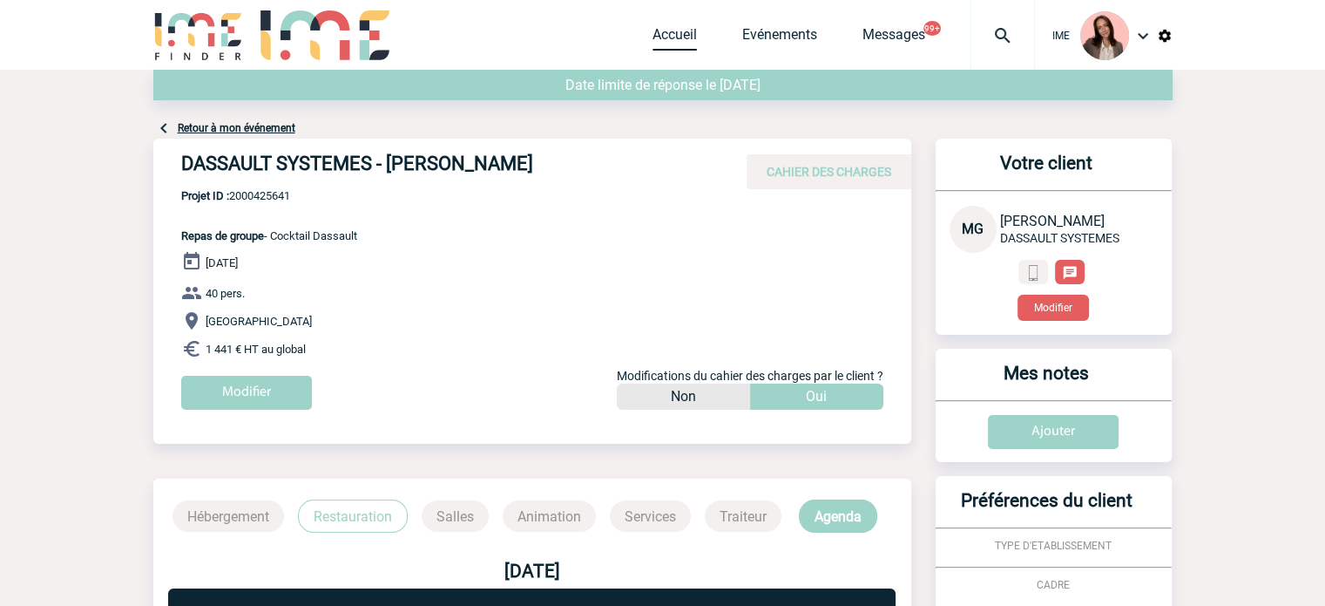
drag, startPoint x: 685, startPoint y: 24, endPoint x: 684, endPoint y: 34, distance: 10.5
click at [684, 27] on div "Accueil Evénements Messages 99+ Projet, client Projet, client" at bounding box center [844, 35] width 382 height 70
click at [684, 37] on link "Accueil" at bounding box center [675, 38] width 44 height 24
